Goal: Obtain resource: Obtain resource

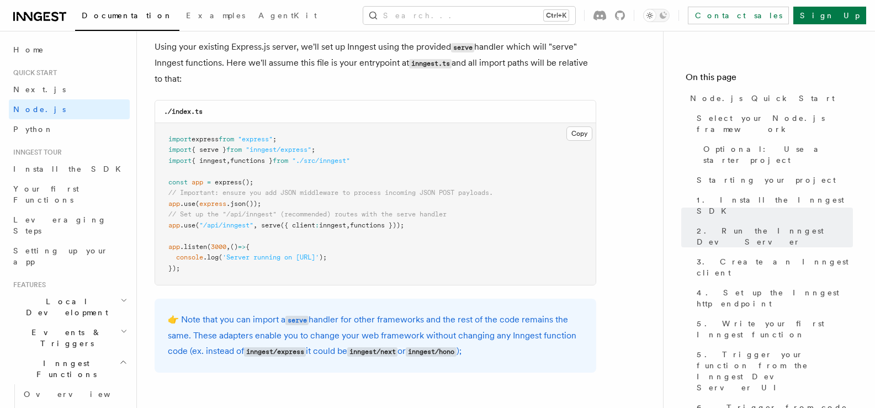
scroll to position [1712, 0]
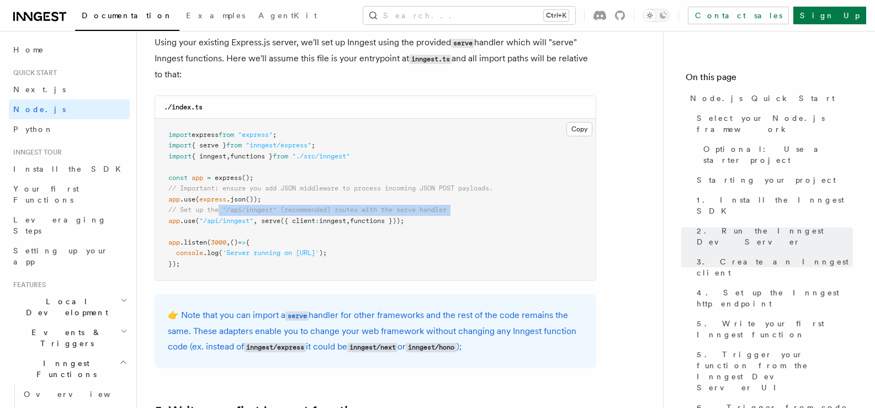
drag, startPoint x: 188, startPoint y: 215, endPoint x: 219, endPoint y: 215, distance: 30.9
click at [219, 215] on pre "import express from "express" ; import { serve } from "inngest/express" ; impor…" at bounding box center [375, 200] width 441 height 162
click at [395, 228] on pre "import express from "express" ; import { serve } from "inngest/express" ; impor…" at bounding box center [375, 200] width 441 height 162
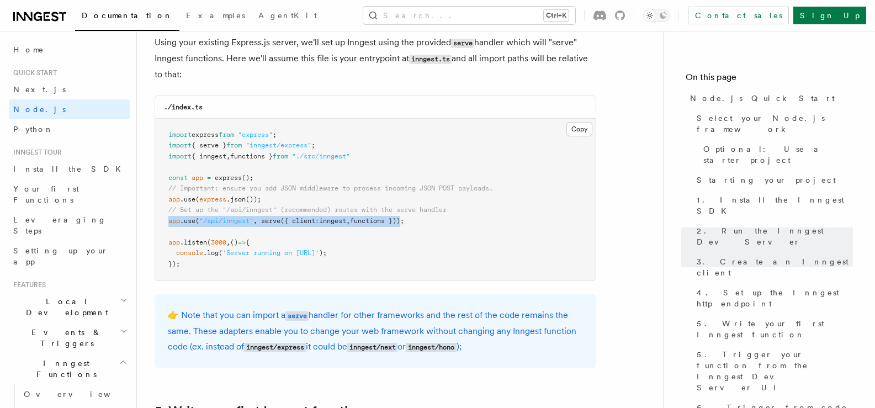
drag, startPoint x: 398, startPoint y: 219, endPoint x: 159, endPoint y: 218, distance: 238.5
click at [159, 218] on pre "import express from "express" ; import { serve } from "inngest/express" ; impor…" at bounding box center [375, 200] width 441 height 162
copy span "app .use ( "/api/inngest" , serve ({ client : inngest , functions })"
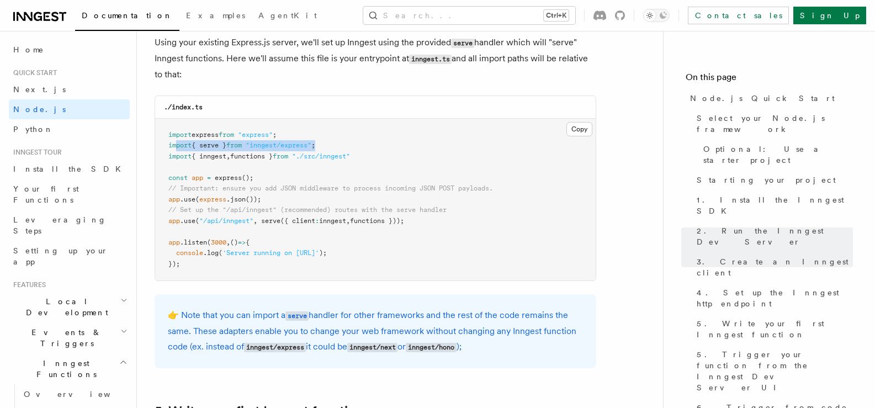
drag, startPoint x: 336, startPoint y: 144, endPoint x: 174, endPoint y: 146, distance: 161.3
click at [174, 146] on pre "import express from "express" ; import { serve } from "inngest/express" ; impor…" at bounding box center [375, 200] width 441 height 162
click at [341, 134] on pre "import express from "express" ; import { serve } from "inngest/express" ; impor…" at bounding box center [375, 200] width 441 height 162
drag, startPoint x: 330, startPoint y: 145, endPoint x: 169, endPoint y: 144, distance: 161.2
click at [169, 144] on pre "import express from "express" ; import { serve } from "inngest/express" ; impor…" at bounding box center [375, 200] width 441 height 162
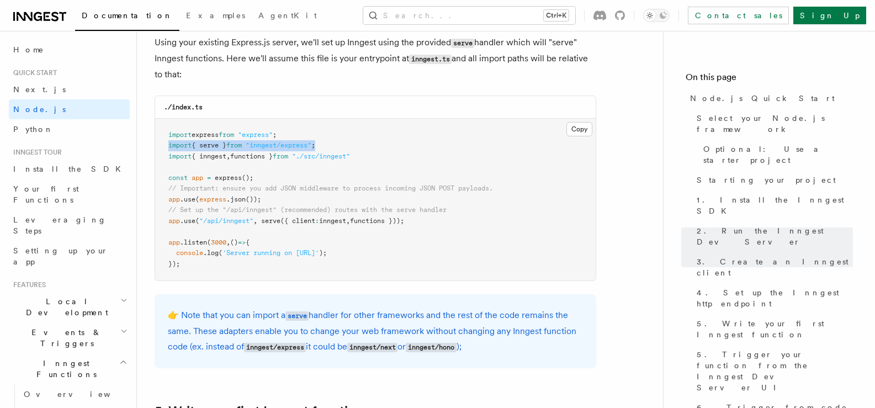
copy span "import { serve } from "inngest/express" ;"
